Goal: Task Accomplishment & Management: Manage account settings

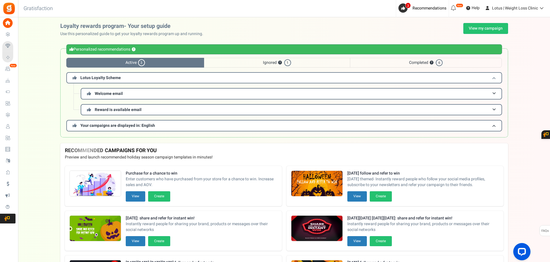
click at [129, 79] on h3 "Lotus Loyalty Scheme" at bounding box center [284, 77] width 436 height 11
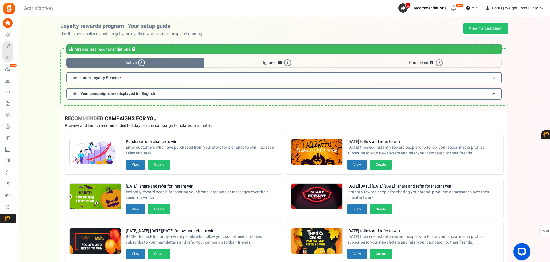
click at [129, 79] on h3 "Lotus Loyalty Scheme" at bounding box center [284, 77] width 436 height 11
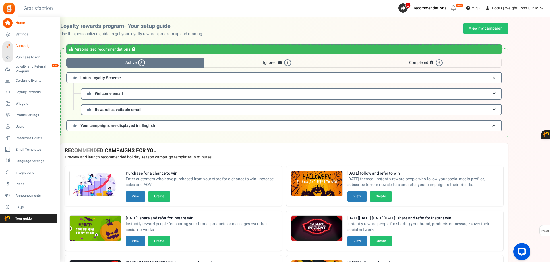
click at [22, 45] on span "Campaigns" at bounding box center [36, 45] width 40 height 5
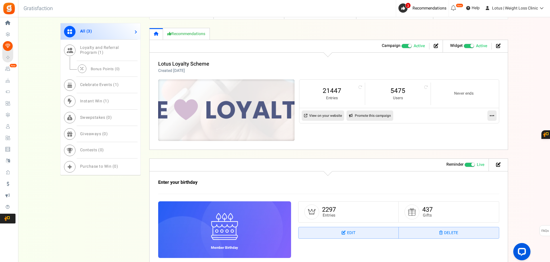
scroll to position [316, 0]
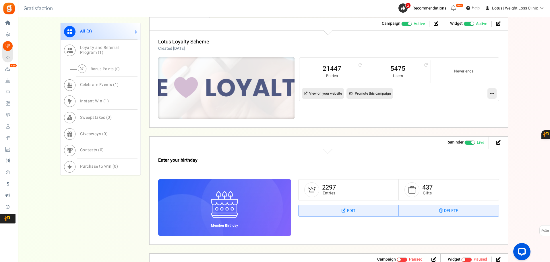
click at [225, 90] on img at bounding box center [226, 88] width 205 height 92
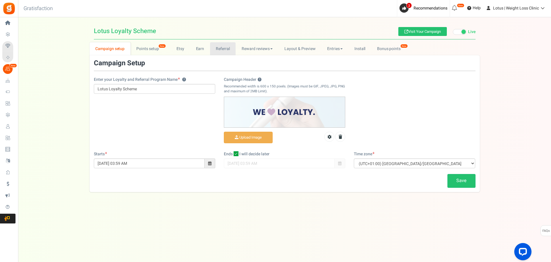
click at [218, 52] on link "Referral" at bounding box center [223, 48] width 26 height 13
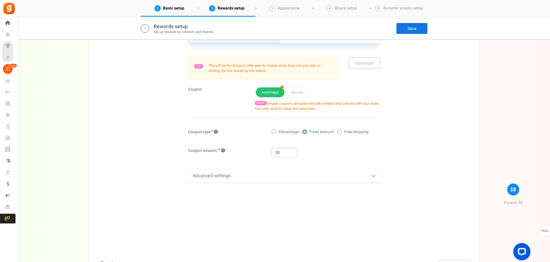
scroll to position [177, 0]
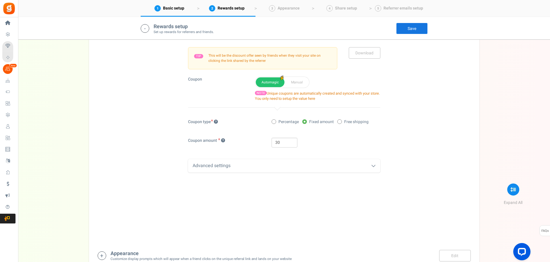
click at [210, 167] on div "Advanced settings" at bounding box center [284, 165] width 192 height 13
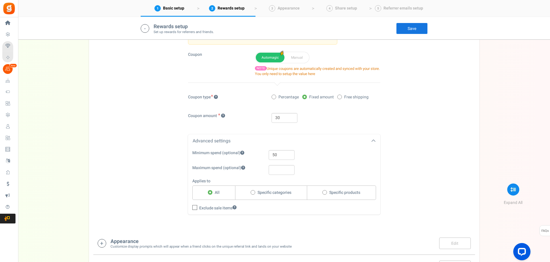
scroll to position [235, 0]
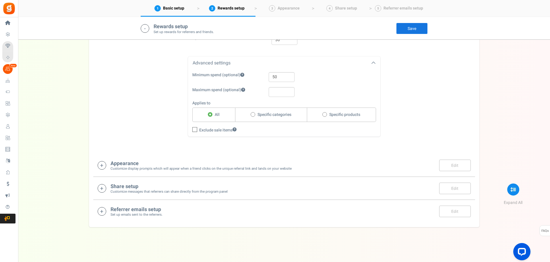
click at [177, 167] on small "Customize display prompts which will appear when a friend clicks on the unique …" at bounding box center [201, 168] width 181 height 5
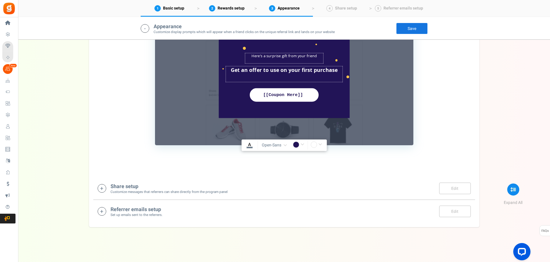
click at [154, 189] on small "Customize messages that referrers can share directly from the program panel" at bounding box center [169, 191] width 117 height 5
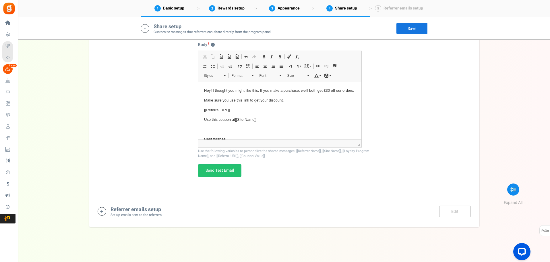
click at [144, 215] on small "Set up emails sent to the referrers." at bounding box center [137, 214] width 52 height 5
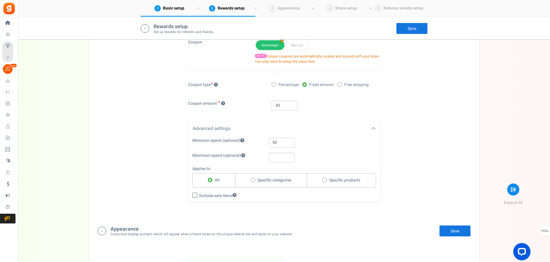
scroll to position [22, 0]
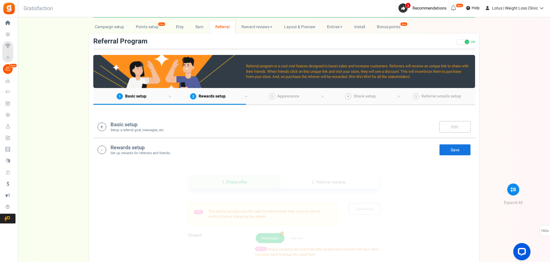
click at [130, 129] on small "Setup a referral goal, messages, etc." at bounding box center [138, 129] width 54 height 5
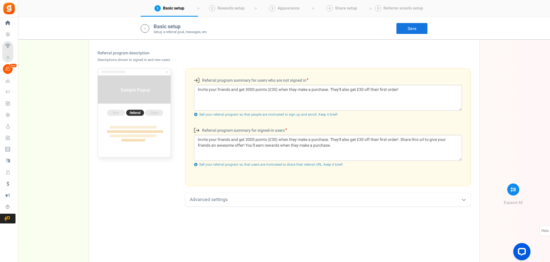
scroll to position [206, 0]
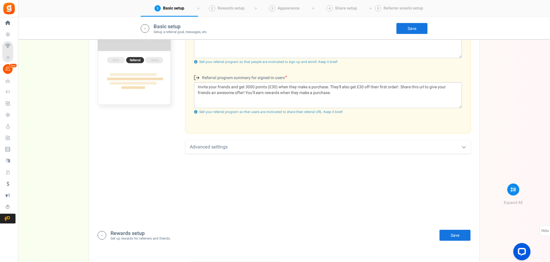
drag, startPoint x: 198, startPoint y: 140, endPoint x: 196, endPoint y: 154, distance: 14.3
click at [198, 140] on div "Goal ? Reward the referrer for every - 1 + friend(s) that make(s) their first p…" at bounding box center [284, 86] width 382 height 267
click at [194, 153] on div "Advanced settings" at bounding box center [328, 146] width 286 height 13
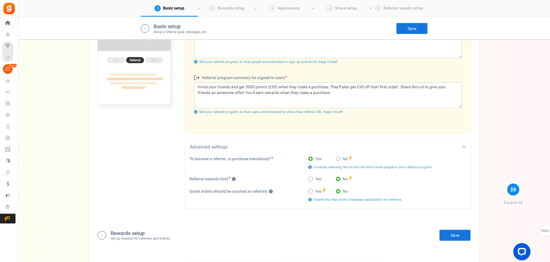
click at [136, 237] on small "Set up rewards for referrers and friends." at bounding box center [141, 238] width 60 height 5
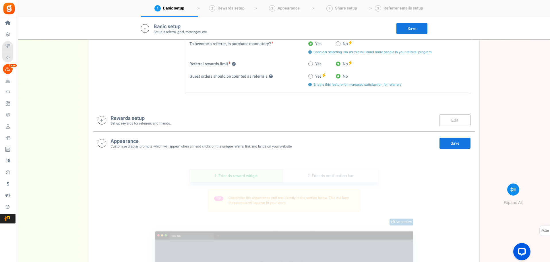
click at [129, 117] on h4 "Rewards setup" at bounding box center [141, 118] width 60 height 6
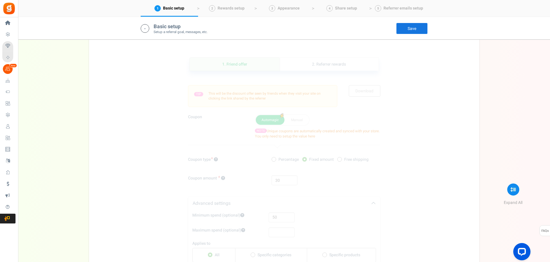
scroll to position [413, 0]
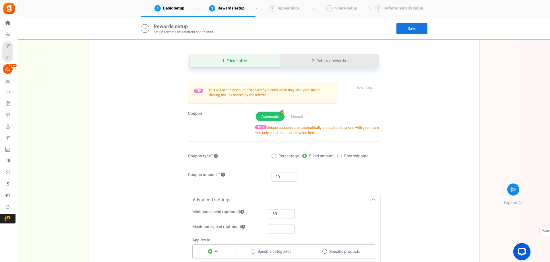
click at [330, 65] on link "2. Referrer rewards" at bounding box center [329, 60] width 99 height 13
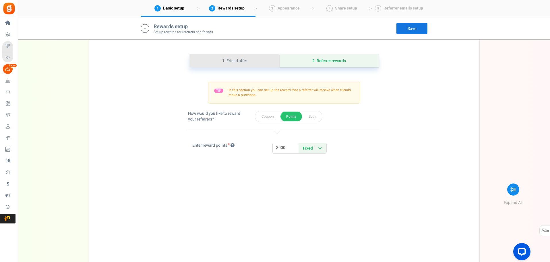
click at [243, 61] on link "1. Friend offer" at bounding box center [235, 60] width 90 height 13
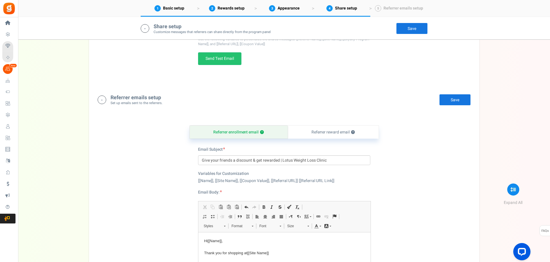
scroll to position [1274, 0]
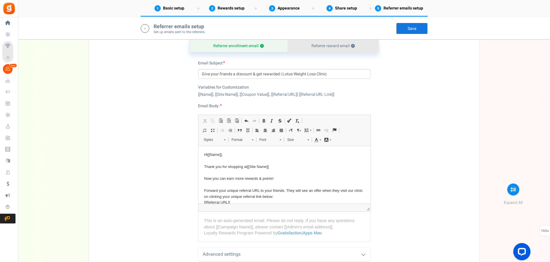
click at [319, 50] on link "Referrer reward email ?" at bounding box center [333, 45] width 91 height 13
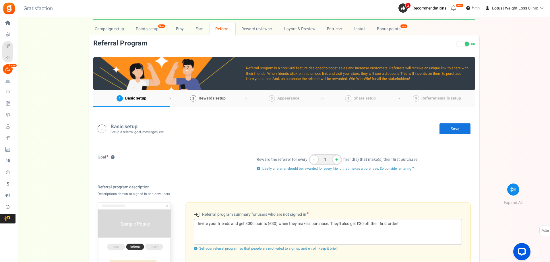
scroll to position [0, 0]
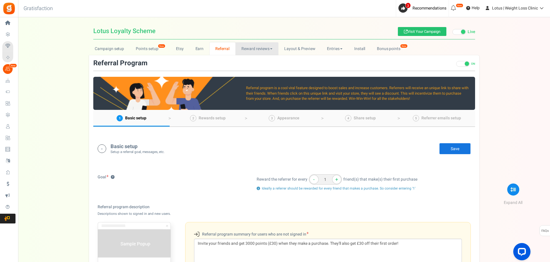
click at [251, 51] on link "Reward reviews" at bounding box center [256, 48] width 43 height 13
click at [110, 52] on link "Campaign setup" at bounding box center [109, 48] width 41 height 13
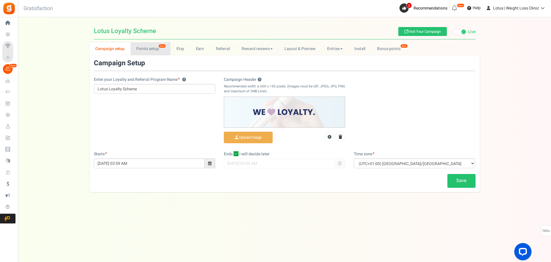
click at [144, 51] on link "Points setup New" at bounding box center [151, 48] width 40 height 13
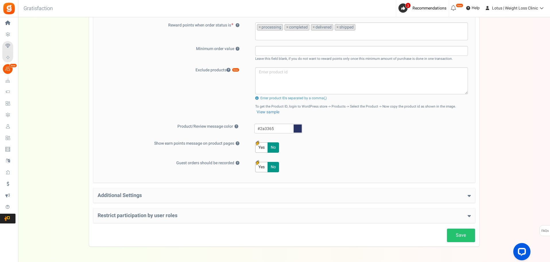
scroll to position [201, 0]
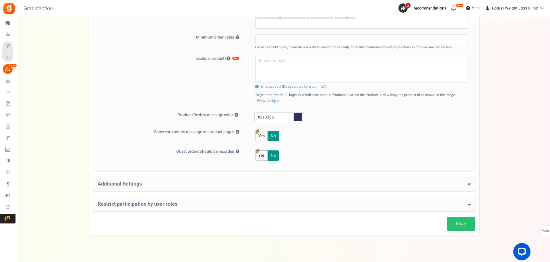
click at [135, 182] on h4 "Additional Settings" at bounding box center [284, 184] width 373 height 6
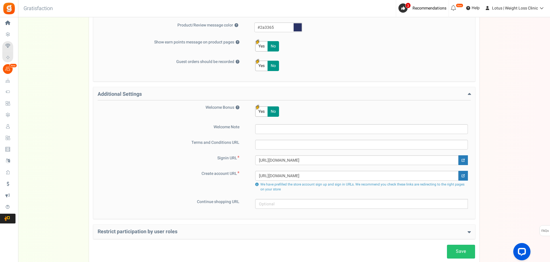
scroll to position [316, 0]
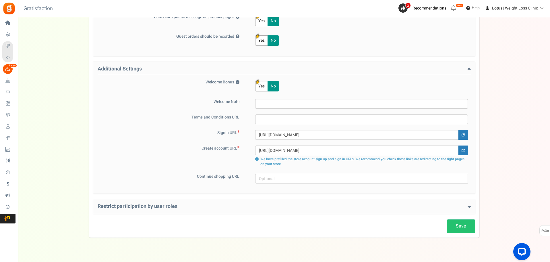
click at [157, 207] on h4 "Restrict participation by user roles" at bounding box center [284, 206] width 373 height 6
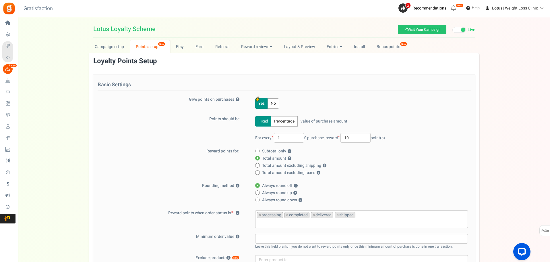
scroll to position [0, 0]
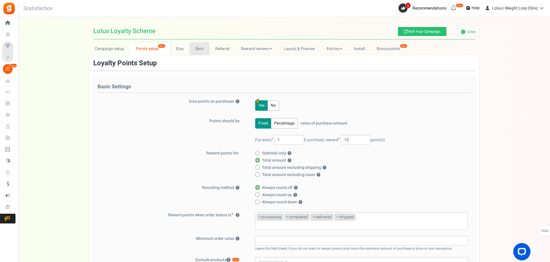
click at [202, 50] on link "Earn" at bounding box center [199, 48] width 20 height 13
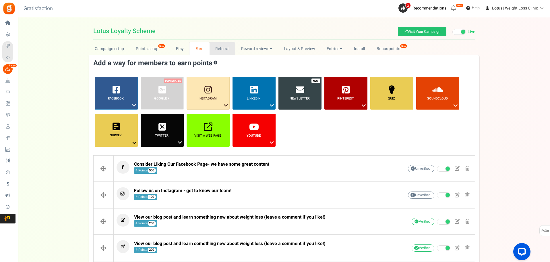
drag, startPoint x: 225, startPoint y: 48, endPoint x: 228, endPoint y: 48, distance: 3.2
click at [224, 47] on link "Referral" at bounding box center [223, 48] width 26 height 13
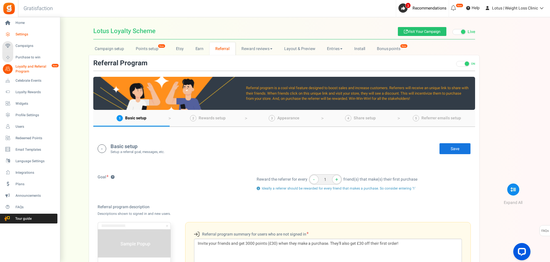
click at [34, 37] on link "Settings" at bounding box center [29, 35] width 55 height 10
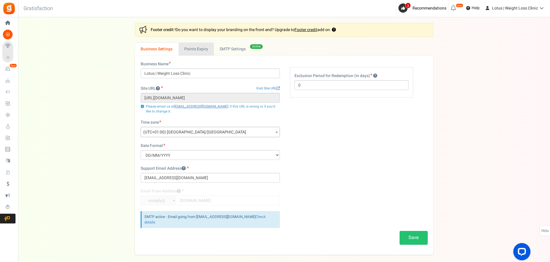
click at [195, 51] on link "Points Expiry" at bounding box center [196, 48] width 35 height 13
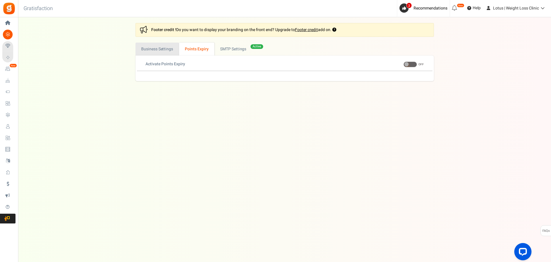
click at [160, 48] on link "Business Settings" at bounding box center [158, 48] width 44 height 13
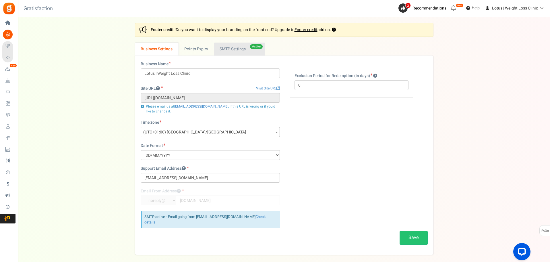
click at [234, 50] on link "Active SMTP Settings" at bounding box center [239, 48] width 51 height 13
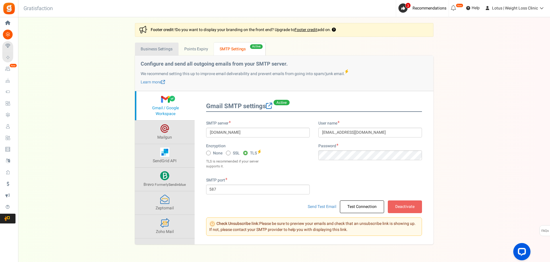
click at [163, 54] on link "Business Settings" at bounding box center [157, 48] width 44 height 13
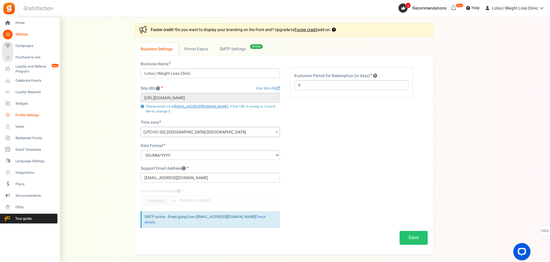
click at [26, 113] on span "Profile Settings" at bounding box center [36, 115] width 40 height 5
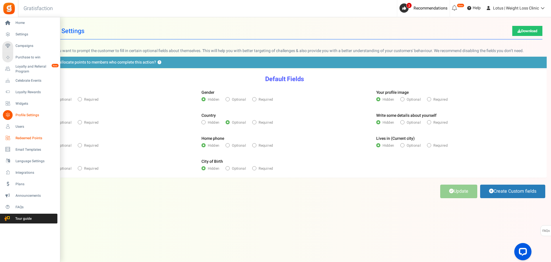
click at [25, 137] on span "Redeemed Points" at bounding box center [36, 138] width 40 height 5
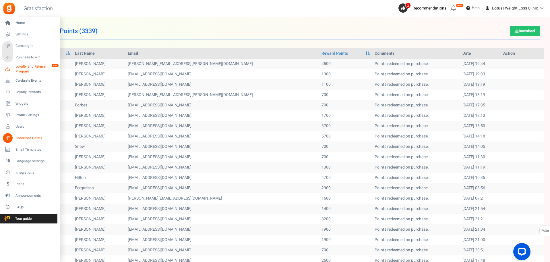
click at [29, 65] on span "Loyalty and Referral Program" at bounding box center [37, 69] width 42 height 10
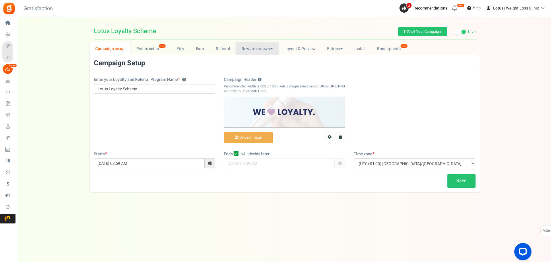
click at [248, 51] on link "Reward reviews" at bounding box center [257, 48] width 43 height 13
click at [383, 51] on link "Bonus points New" at bounding box center [391, 48] width 41 height 13
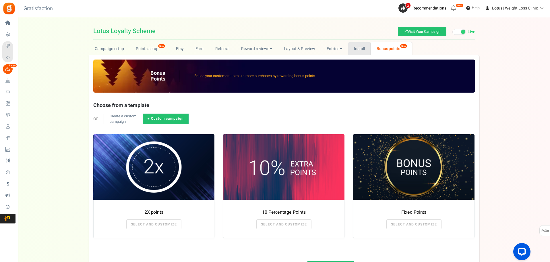
click at [359, 50] on link "Install" at bounding box center [359, 48] width 23 height 13
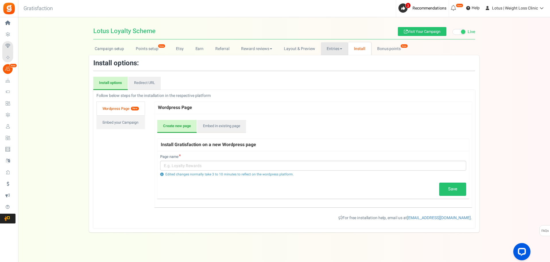
click at [330, 49] on link "Entries" at bounding box center [334, 48] width 27 height 13
click at [331, 69] on link "Referral entries" at bounding box center [344, 69] width 46 height 8
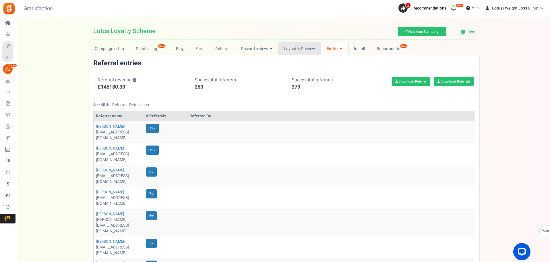
click at [307, 47] on link "Layout & Preview" at bounding box center [299, 48] width 43 height 13
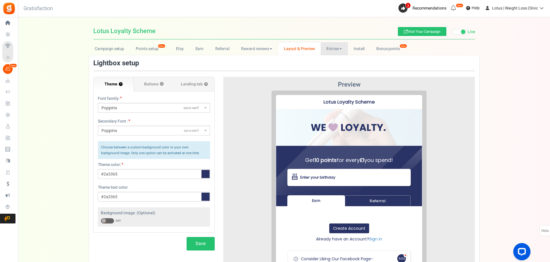
click at [334, 47] on link "Entries" at bounding box center [334, 48] width 27 height 13
click at [333, 61] on link "Entries" at bounding box center [344, 61] width 46 height 8
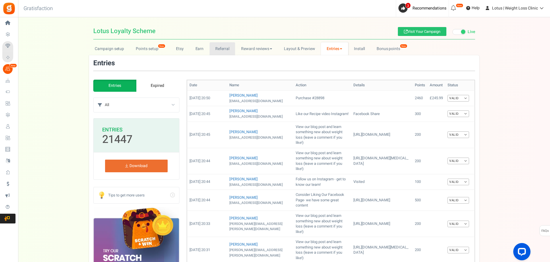
click at [225, 49] on link "Referral" at bounding box center [223, 48] width 26 height 13
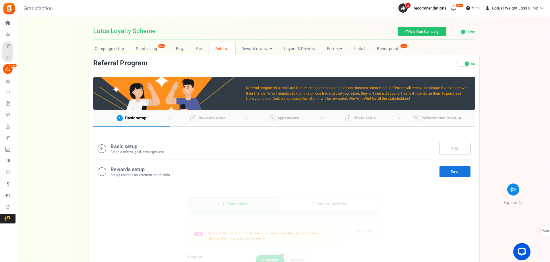
click at [126, 149] on h4 "Basic setup" at bounding box center [138, 147] width 54 height 6
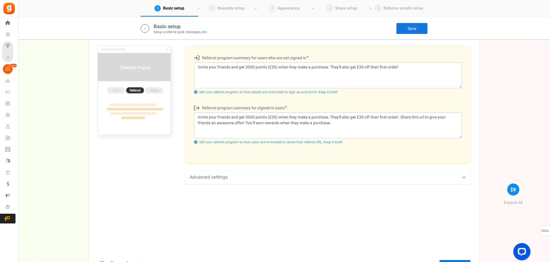
scroll to position [177, 0]
click at [202, 178] on div "Advanced settings" at bounding box center [328, 175] width 286 height 13
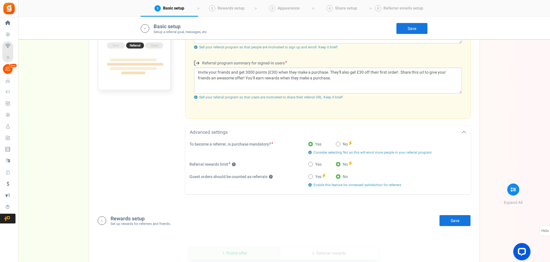
scroll to position [235, 0]
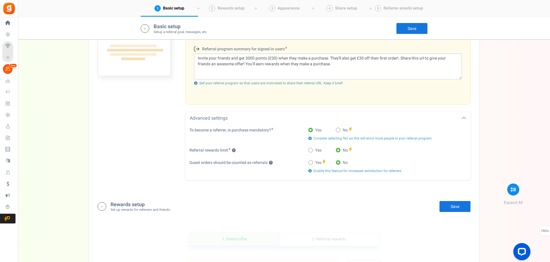
click at [146, 204] on h4 "Rewards setup" at bounding box center [141, 205] width 60 height 6
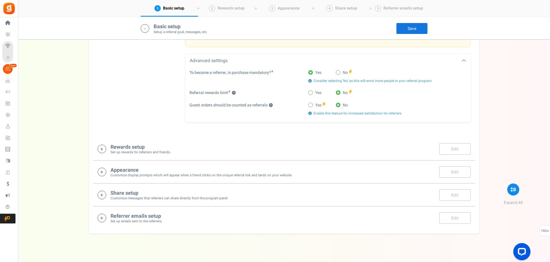
click at [199, 149] on div "Rewards setup Set up rewards for referrers and friends. Edit Save Save" at bounding box center [284, 149] width 373 height 12
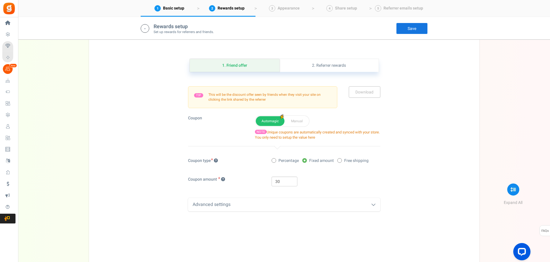
scroll to position [413, 0]
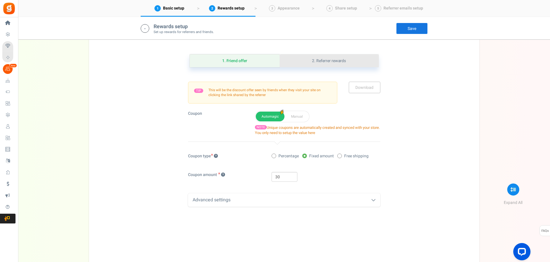
click at [305, 62] on link "2. Referrer rewards" at bounding box center [329, 60] width 99 height 13
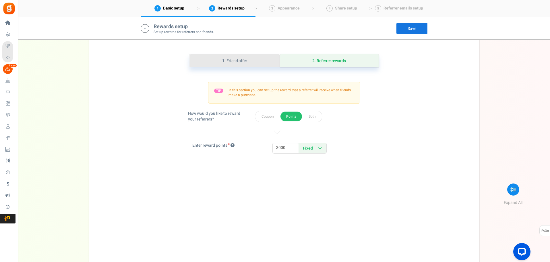
click at [249, 65] on link "1. Friend offer" at bounding box center [235, 60] width 90 height 13
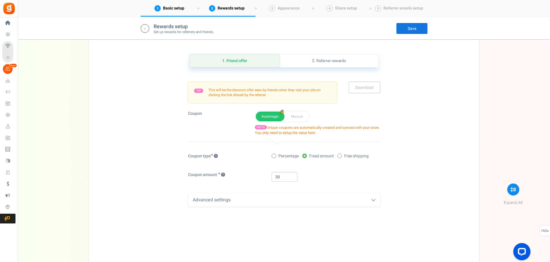
drag, startPoint x: 242, startPoint y: 202, endPoint x: 236, endPoint y: 194, distance: 9.4
click at [242, 201] on div "Advanced settings" at bounding box center [284, 199] width 192 height 13
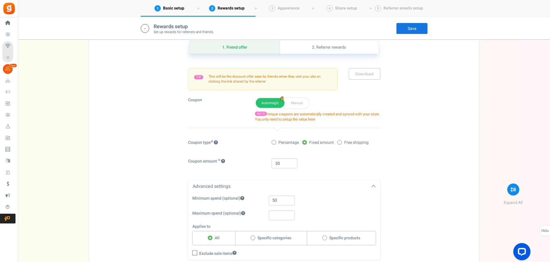
scroll to position [406, 0]
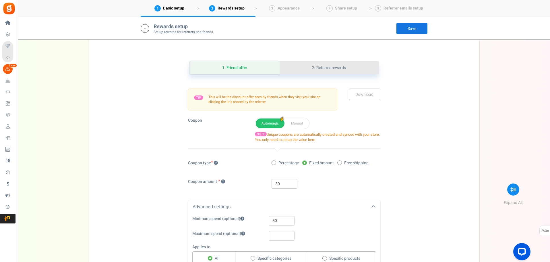
click at [339, 68] on link "2. Referrer rewards" at bounding box center [329, 67] width 99 height 13
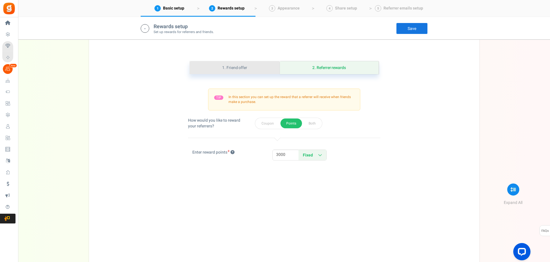
click at [218, 66] on link "1. Friend offer" at bounding box center [235, 67] width 90 height 13
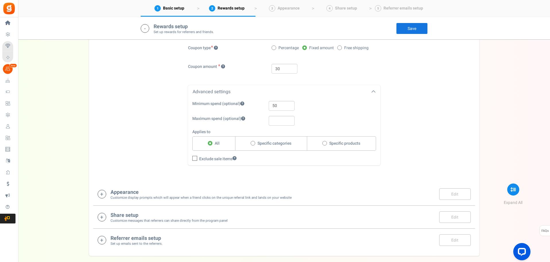
click at [171, 194] on h4 "Appearance" at bounding box center [201, 192] width 181 height 6
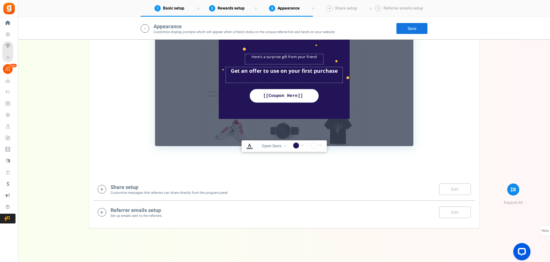
scroll to position [808, 0]
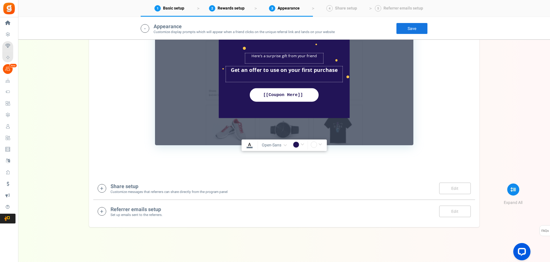
click at [159, 189] on small "Customize messages that referrers can share directly from the program panel" at bounding box center [169, 191] width 117 height 5
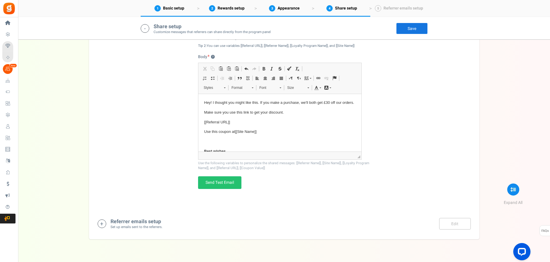
scroll to position [1076, 0]
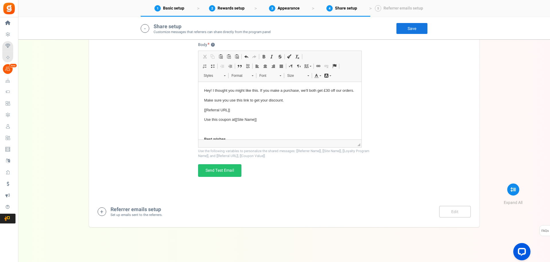
drag, startPoint x: 146, startPoint y: 212, endPoint x: 144, endPoint y: 204, distance: 8.8
click at [146, 212] on small "Set up emails sent to the referrers." at bounding box center [137, 214] width 52 height 5
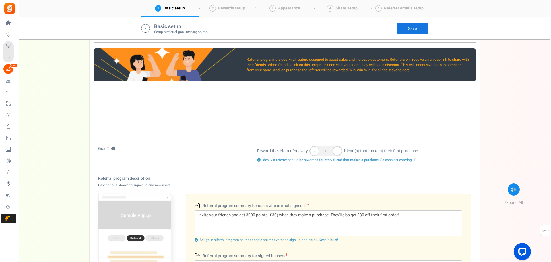
scroll to position [0, 0]
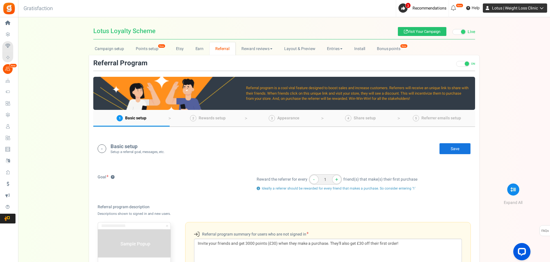
click at [498, 9] on span "Lotus | Weight Loss Clinic" at bounding box center [515, 8] width 46 height 6
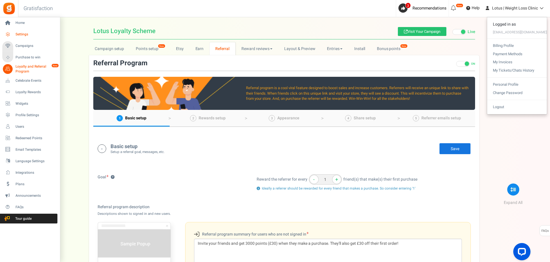
click at [35, 35] on span "Settings" at bounding box center [36, 34] width 40 height 5
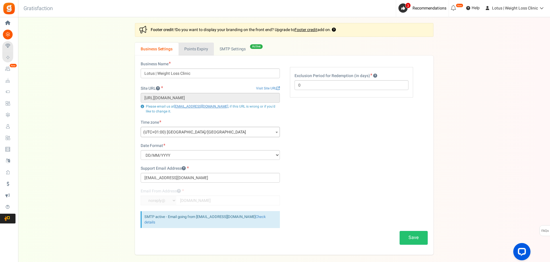
click at [192, 49] on link "Points Expiry" at bounding box center [196, 48] width 35 height 13
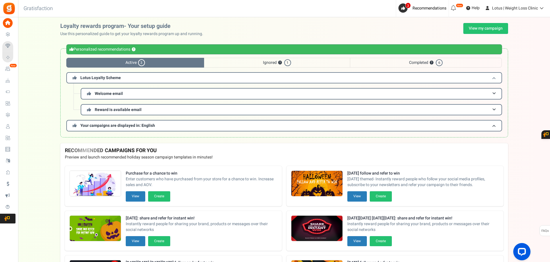
click at [113, 78] on span "Lotus Loyalty Scheme" at bounding box center [100, 78] width 40 height 6
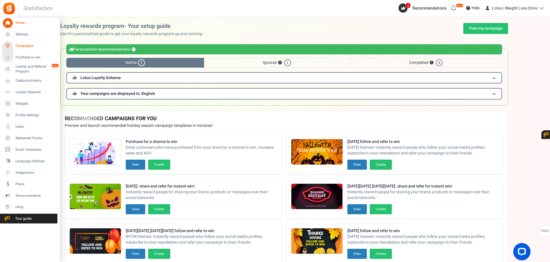
click at [23, 46] on span "Campaigns" at bounding box center [36, 45] width 40 height 5
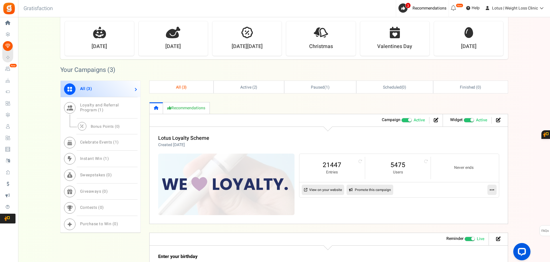
scroll to position [230, 0]
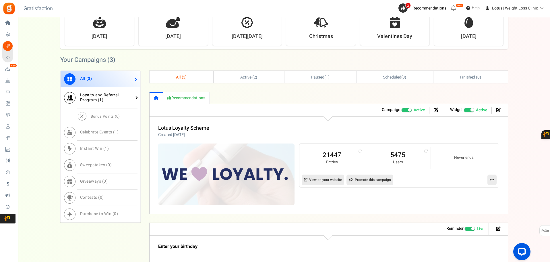
click at [102, 99] on span "Loyalty and Referral Program ( 1 )" at bounding box center [99, 97] width 39 height 11
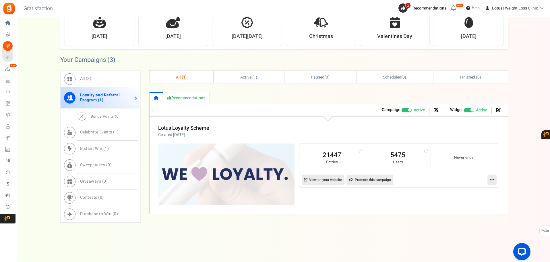
click at [492, 178] on icon at bounding box center [492, 179] width 5 height 5
click at [468, 193] on link "Edit" at bounding box center [473, 193] width 42 height 11
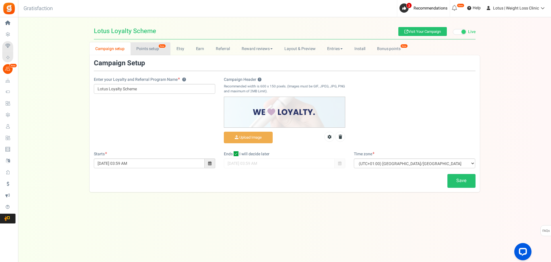
click at [142, 48] on link "Points setup New" at bounding box center [151, 48] width 40 height 13
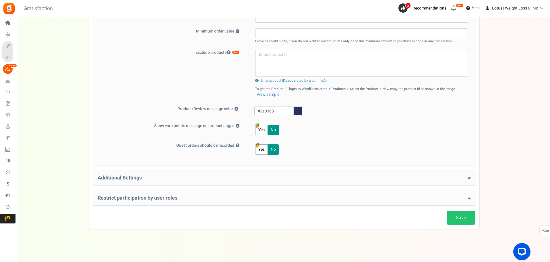
scroll to position [209, 0]
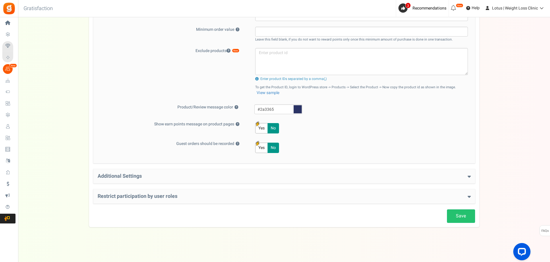
click at [182, 178] on h4 "Additional Settings" at bounding box center [284, 176] width 373 height 6
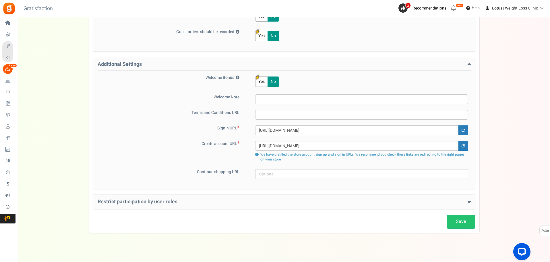
scroll to position [324, 0]
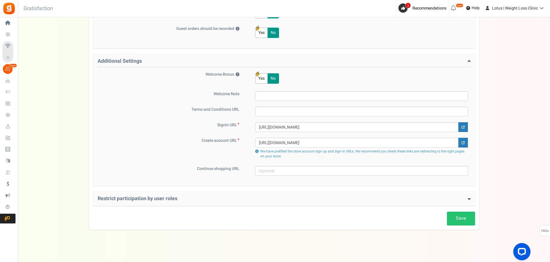
click at [183, 202] on div "Restrict participation by user roles Restrict user roles from participating in …" at bounding box center [284, 198] width 382 height 14
click at [170, 198] on h4 "Restrict participation by user roles" at bounding box center [284, 199] width 373 height 6
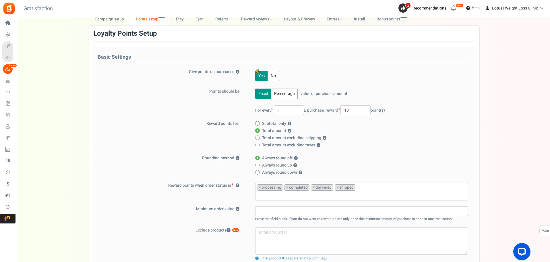
scroll to position [0, 0]
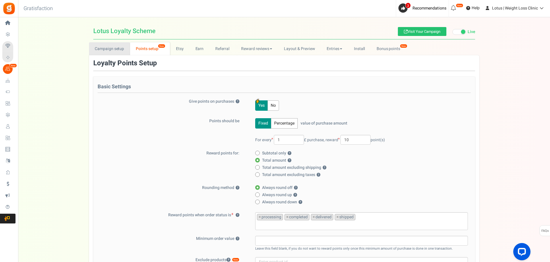
click at [124, 49] on link "Campaign setup" at bounding box center [109, 48] width 41 height 13
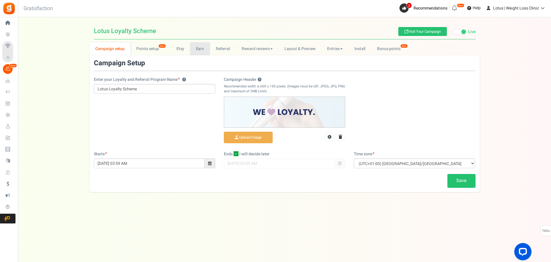
click at [206, 48] on link "Earn" at bounding box center [200, 48] width 20 height 13
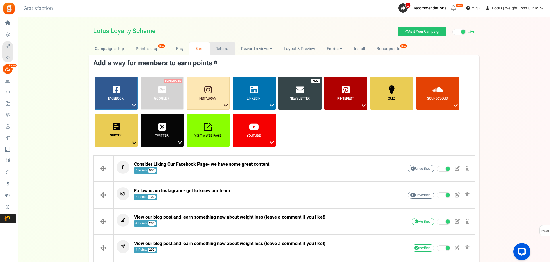
click at [225, 48] on link "Referral" at bounding box center [223, 48] width 26 height 13
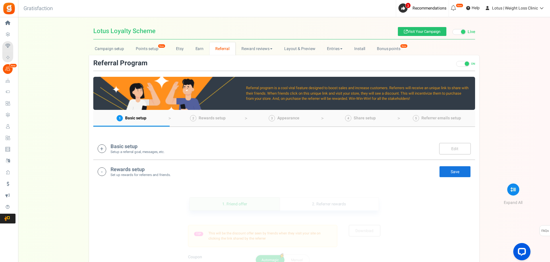
click at [126, 148] on h4 "Basic setup" at bounding box center [138, 147] width 54 height 6
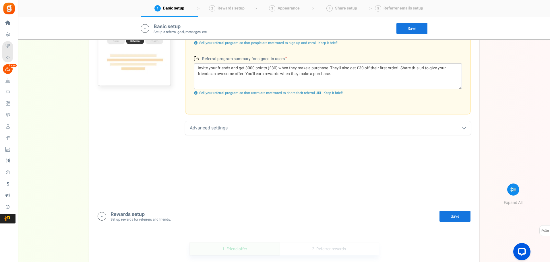
scroll to position [292, 0]
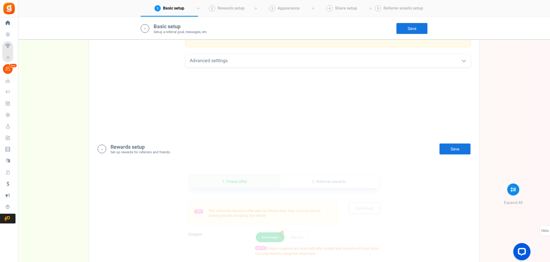
click at [213, 63] on div "Advanced settings" at bounding box center [328, 60] width 286 height 13
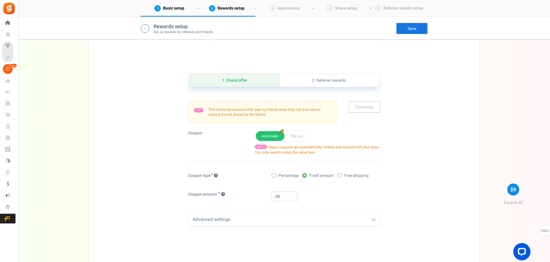
scroll to position [407, 0]
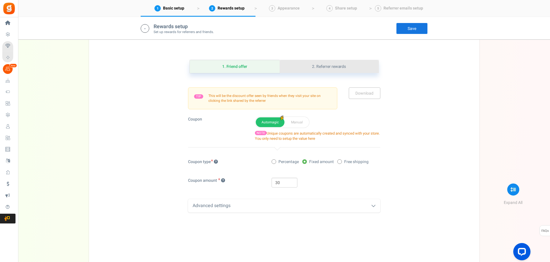
click at [309, 66] on link "2. Referrer rewards" at bounding box center [329, 66] width 99 height 13
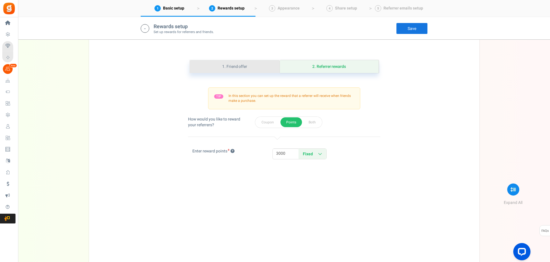
click at [232, 66] on link "1. Friend offer" at bounding box center [235, 66] width 90 height 13
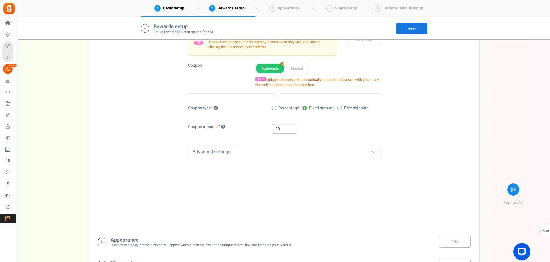
scroll to position [465, 0]
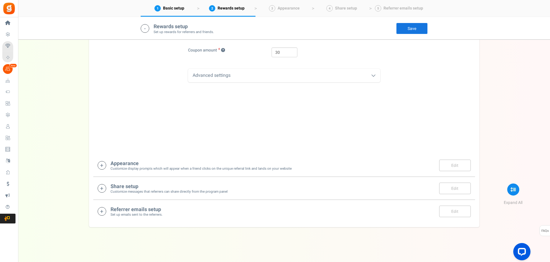
click at [144, 164] on h4 "Appearance" at bounding box center [201, 163] width 181 height 6
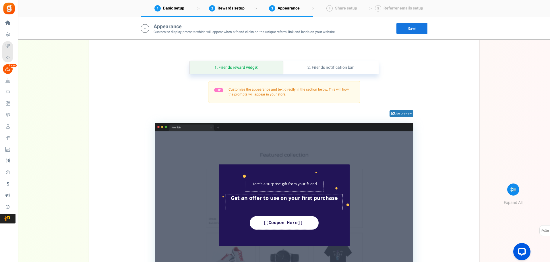
scroll to position [674, 0]
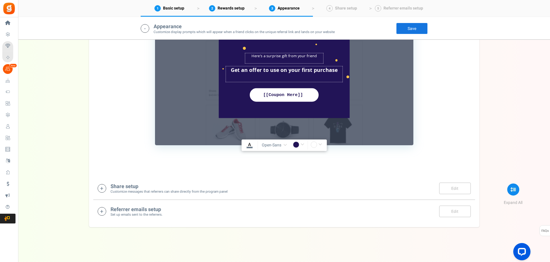
click at [133, 191] on small "Customize messages that referrers can share directly from the program panel" at bounding box center [169, 191] width 117 height 5
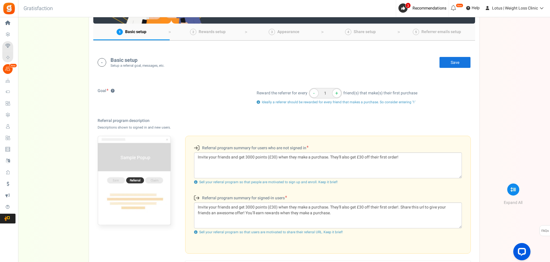
scroll to position [0, 0]
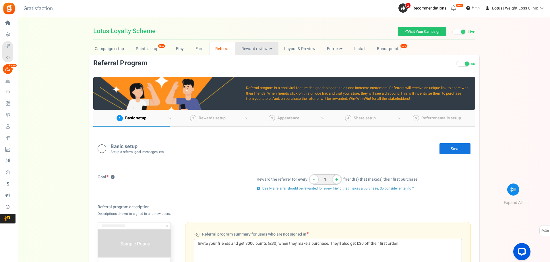
click at [247, 49] on link "Reward reviews" at bounding box center [256, 48] width 43 height 13
click at [304, 47] on link "Layout & Preview" at bounding box center [299, 48] width 43 height 13
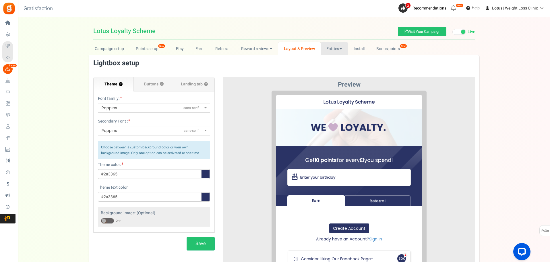
click at [328, 46] on link "Entries" at bounding box center [334, 48] width 27 height 13
click at [329, 62] on link "Entries" at bounding box center [344, 61] width 46 height 8
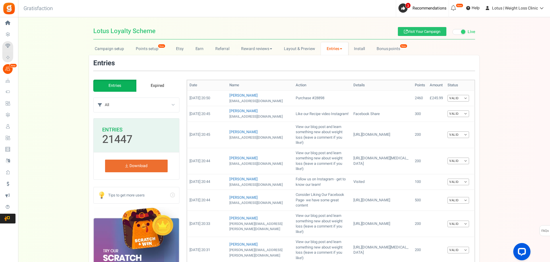
click at [177, 106] on select "All Manual entry Subscribe to our mailing list- stay in the loop about new weig…" at bounding box center [142, 105] width 74 height 14
click at [362, 47] on link "Install" at bounding box center [359, 48] width 23 height 13
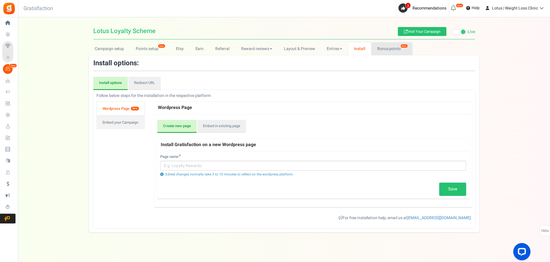
click at [379, 45] on link "Bonus points New" at bounding box center [391, 48] width 41 height 13
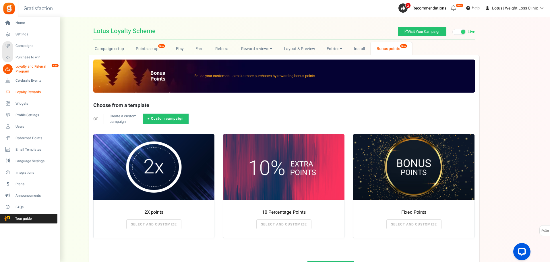
click at [27, 93] on span "Loyalty Rewards" at bounding box center [36, 92] width 40 height 5
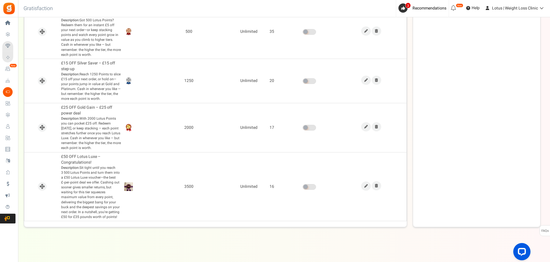
scroll to position [28, 0]
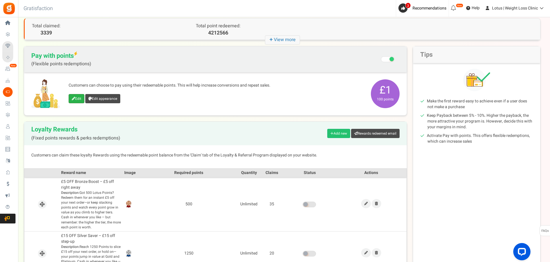
click at [76, 99] on link "Edit" at bounding box center [77, 98] width 16 height 9
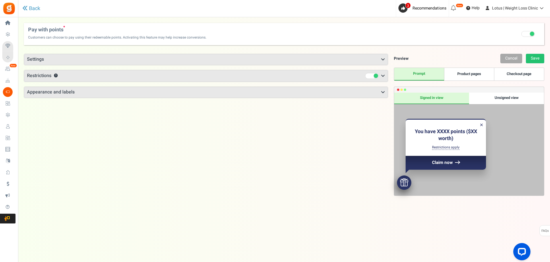
click at [254, 58] on h3 "Settings" at bounding box center [206, 59] width 364 height 11
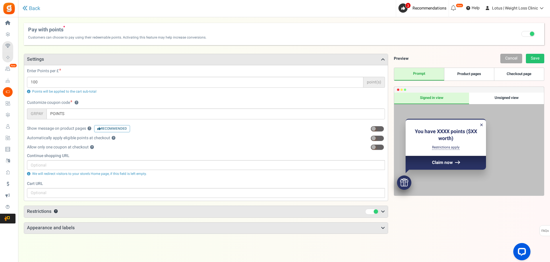
click at [152, 215] on h3 "Restrictions ?" at bounding box center [206, 211] width 364 height 11
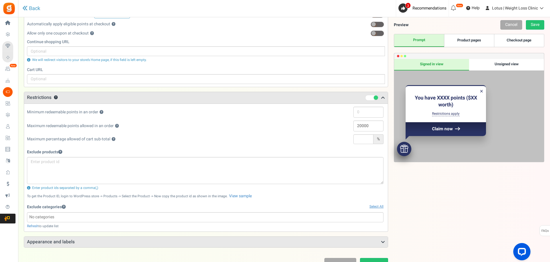
scroll to position [115, 0]
click at [374, 124] on input "20000" at bounding box center [368, 124] width 30 height 11
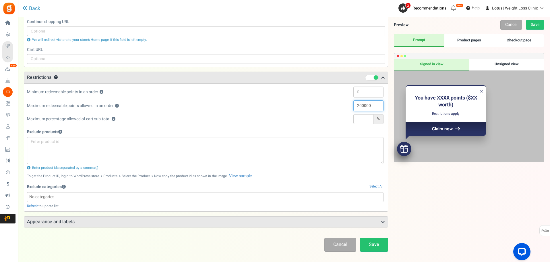
scroll to position [144, 0]
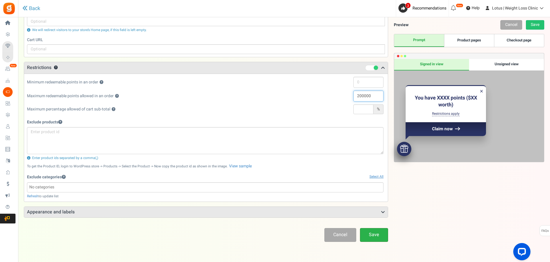
type input "200000"
click at [374, 235] on link "Save" at bounding box center [374, 234] width 28 height 13
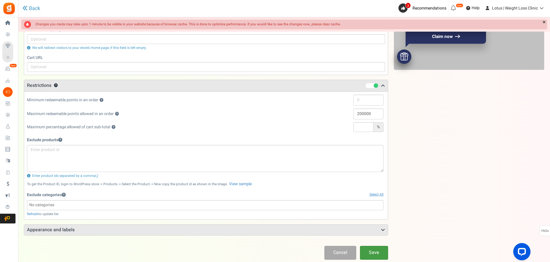
scroll to position [19, 0]
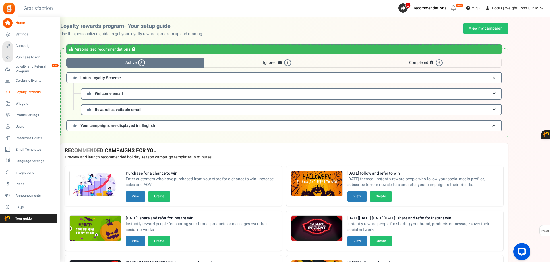
click at [27, 91] on span "Loyalty Rewards" at bounding box center [36, 92] width 40 height 5
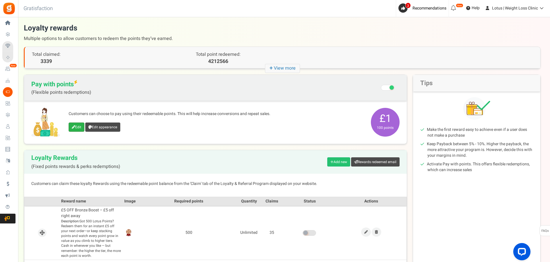
click at [76, 125] on link "Edit" at bounding box center [77, 126] width 16 height 9
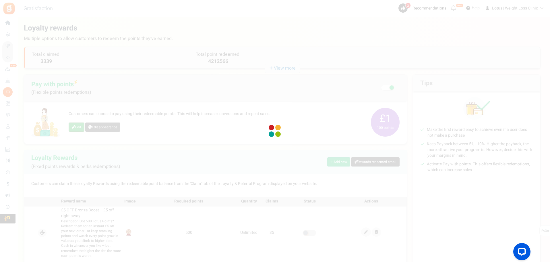
select select
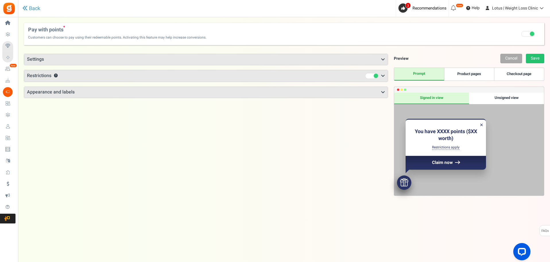
click at [79, 94] on h3 "Appearance and labels" at bounding box center [206, 92] width 364 height 11
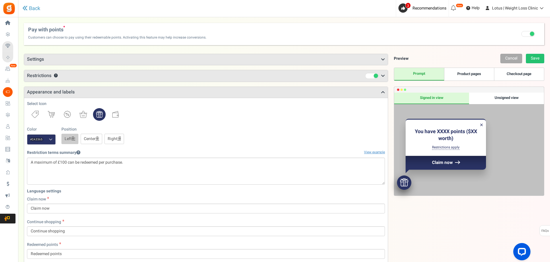
click at [77, 78] on h3 "Restrictions ?" at bounding box center [206, 75] width 364 height 11
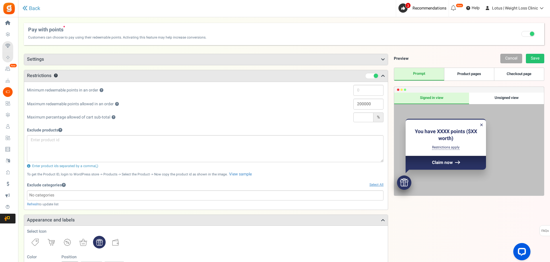
click at [222, 104] on div "Maximum redeemable points allowed in an order ? 200000" at bounding box center [205, 105] width 357 height 14
click at [536, 57] on link "Save" at bounding box center [535, 58] width 18 height 9
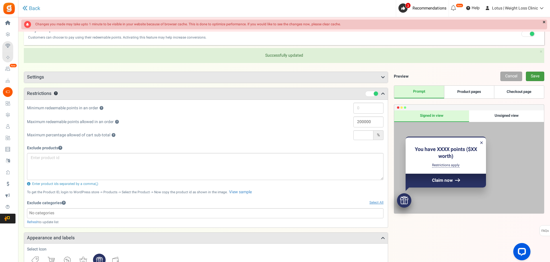
scroll to position [19, 0]
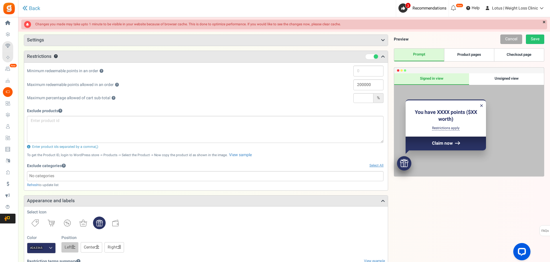
drag, startPoint x: 40, startPoint y: 99, endPoint x: 101, endPoint y: 96, distance: 60.9
click at [112, 98] on span "Maximum percentage allowed of cart sub-total ?" at bounding box center [71, 98] width 88 height 6
click at [91, 96] on span "Maximum percentage allowed of cart sub-total ?" at bounding box center [71, 98] width 88 height 6
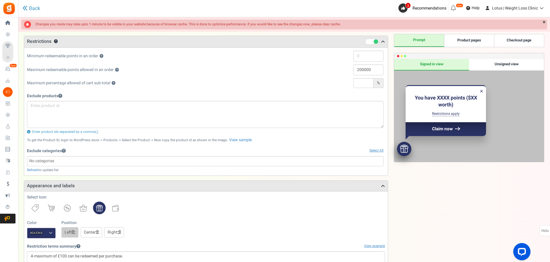
scroll to position [0, 0]
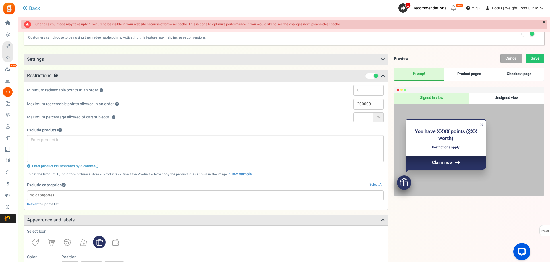
click at [54, 63] on h3 "Settings" at bounding box center [206, 59] width 364 height 11
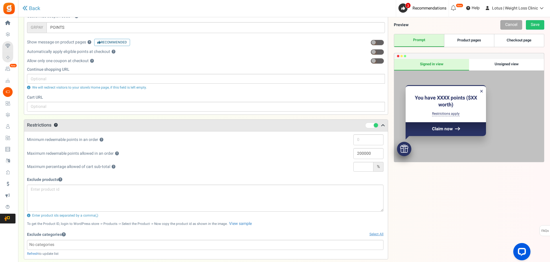
scroll to position [115, 0]
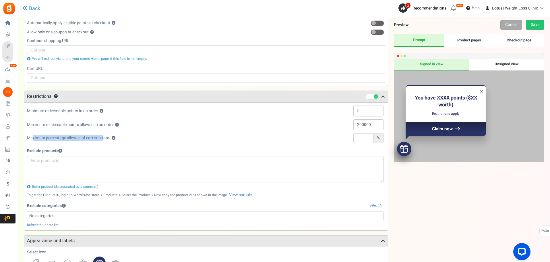
drag, startPoint x: 65, startPoint y: 135, endPoint x: 104, endPoint y: 135, distance: 38.8
click at [105, 135] on span "Maximum percentage allowed of cart sub-total ?" at bounding box center [71, 138] width 88 height 6
click at [90, 137] on span "Maximum percentage allowed of cart sub-total ?" at bounding box center [71, 138] width 88 height 6
drag, startPoint x: 34, startPoint y: 138, endPoint x: 101, endPoint y: 140, distance: 66.6
click at [100, 140] on span "Maximum percentage allowed of cart sub-total ?" at bounding box center [71, 138] width 88 height 6
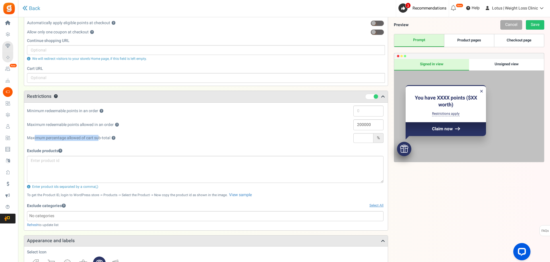
click at [99, 137] on span "Maximum percentage allowed of cart sub-total ?" at bounding box center [71, 138] width 88 height 6
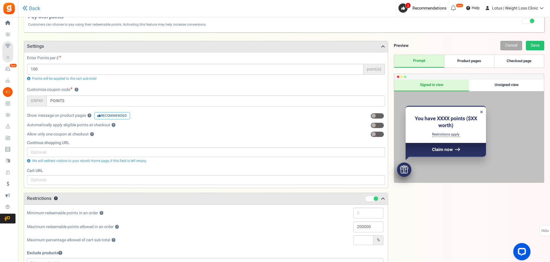
scroll to position [0, 0]
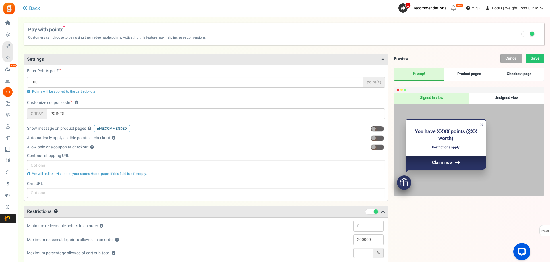
click at [475, 74] on link "Product pages" at bounding box center [469, 74] width 50 height 13
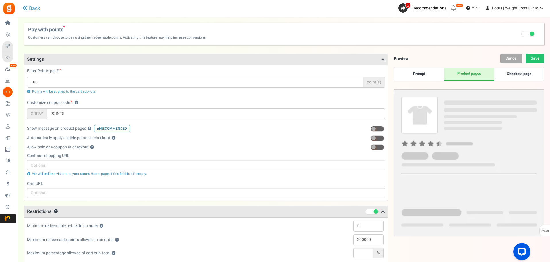
click at [520, 71] on link "Checkout page" at bounding box center [519, 74] width 50 height 13
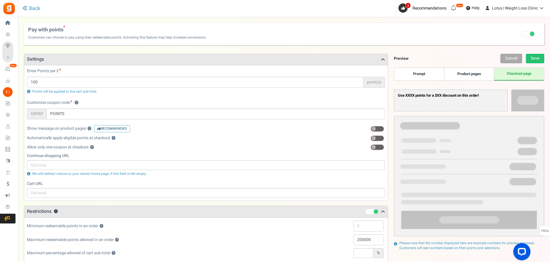
click at [233, 36] on h4 "Pay with points New Customers can choose to pay using their redeemable points. …" at bounding box center [284, 34] width 521 height 22
click at [89, 30] on span "Pay with points New" at bounding box center [117, 29] width 178 height 7
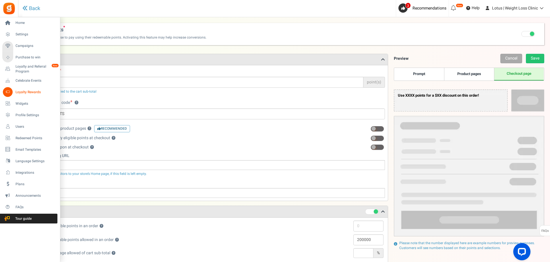
click at [26, 93] on span "Loyalty Rewards" at bounding box center [36, 92] width 40 height 5
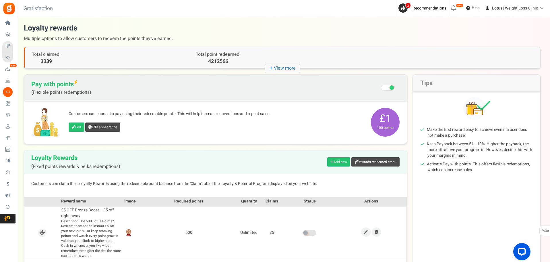
click at [278, 71] on icon "+ View more" at bounding box center [282, 68] width 35 height 9
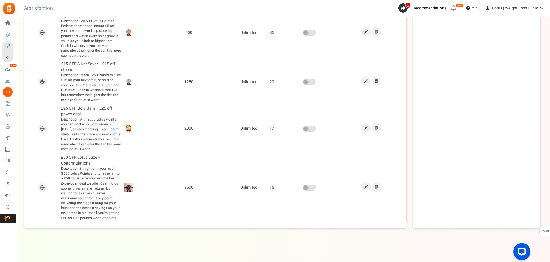
scroll to position [236, 0]
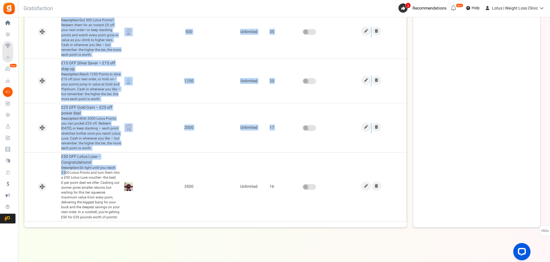
drag, startPoint x: 64, startPoint y: 171, endPoint x: 94, endPoint y: 216, distance: 54.4
click at [107, 222] on div "Reward name Image Required points Quantity Claims Status Actions £5 OFF Bronze …" at bounding box center [215, 111] width 383 height 231
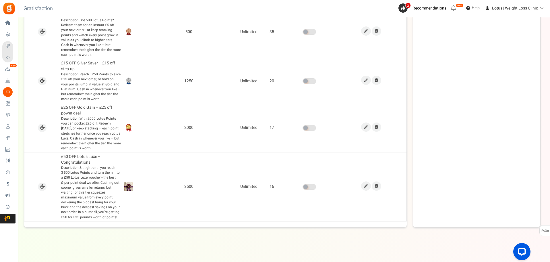
click at [90, 206] on span "Description: Sit tight until you reach 3 500 Lotus Points and turn them into a …" at bounding box center [91, 192] width 60 height 54
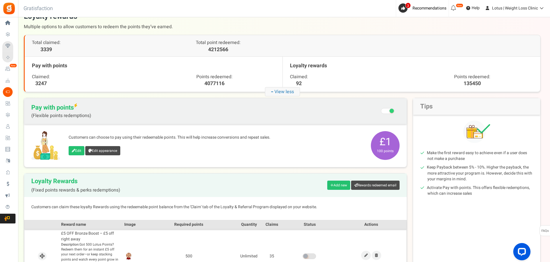
scroll to position [0, 0]
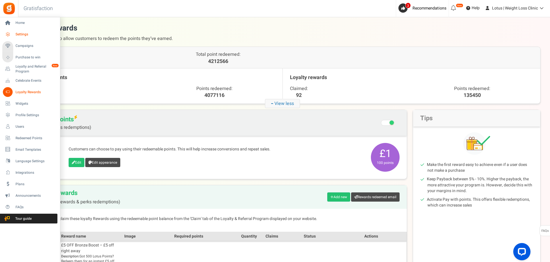
click at [19, 33] on span "Settings" at bounding box center [36, 34] width 40 height 5
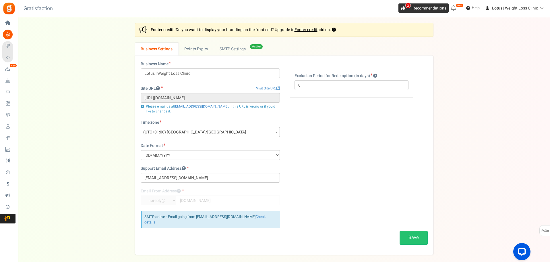
click at [405, 7] on span "3" at bounding box center [403, 7] width 9 height 9
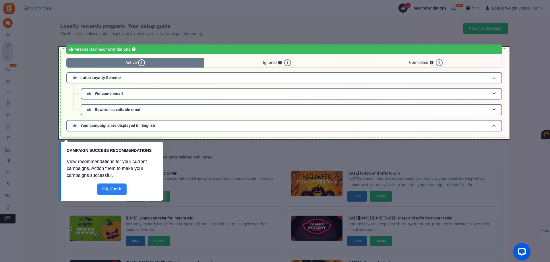
click at [110, 187] on link "Done" at bounding box center [111, 188] width 29 height 11
